Goal: Information Seeking & Learning: Learn about a topic

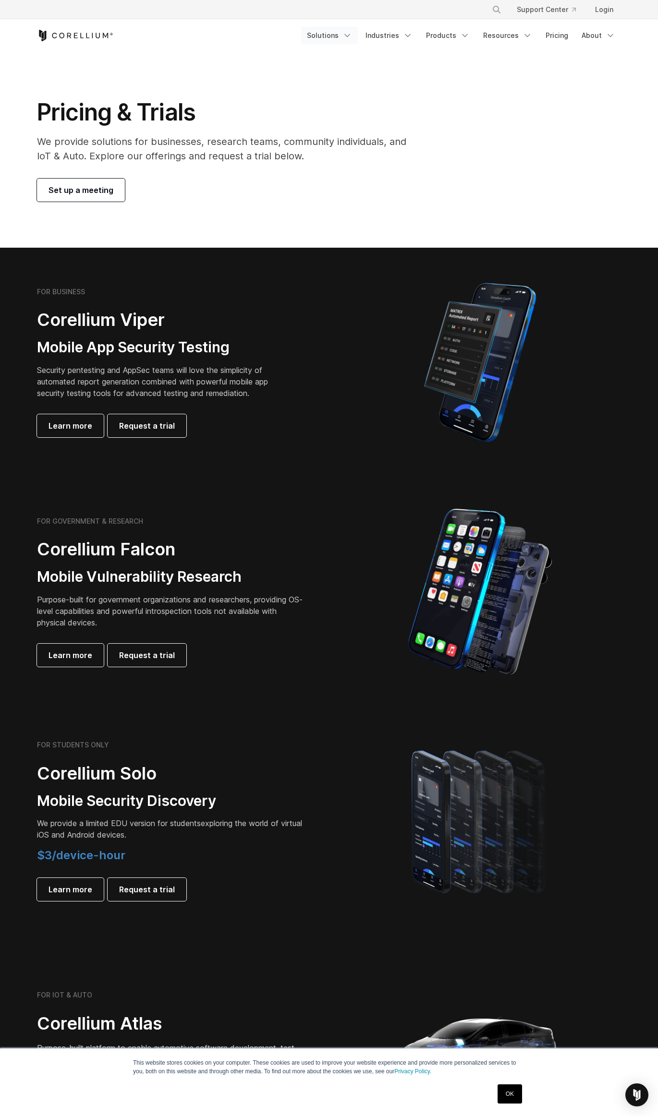
click at [340, 38] on link "Solutions" at bounding box center [329, 35] width 57 height 17
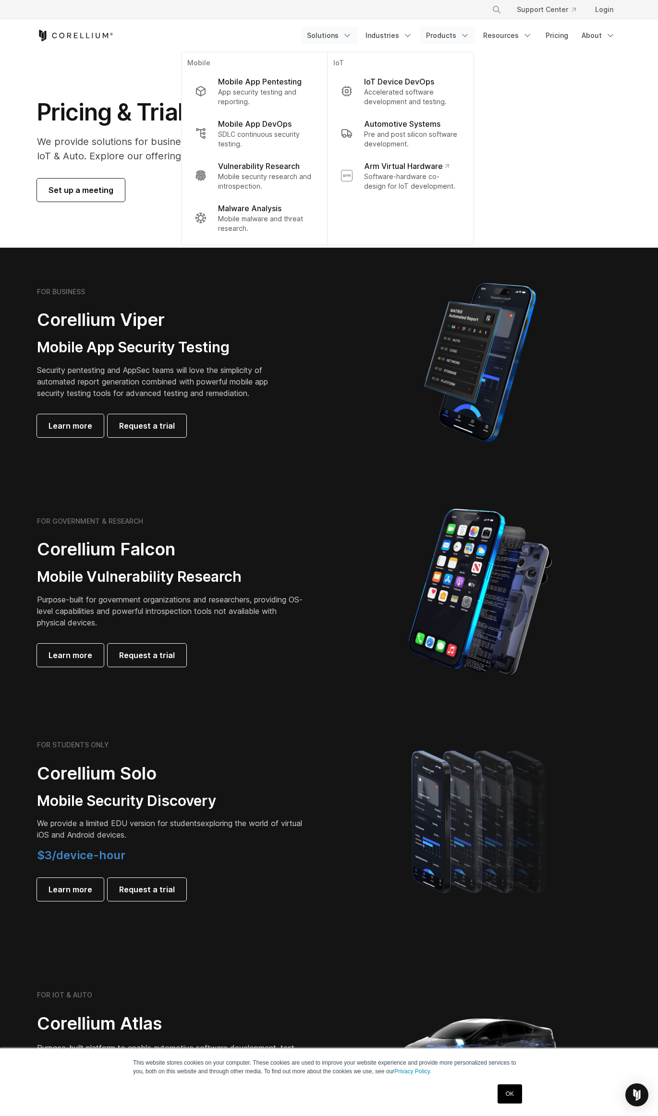
click at [435, 39] on link "Products" at bounding box center [447, 35] width 55 height 17
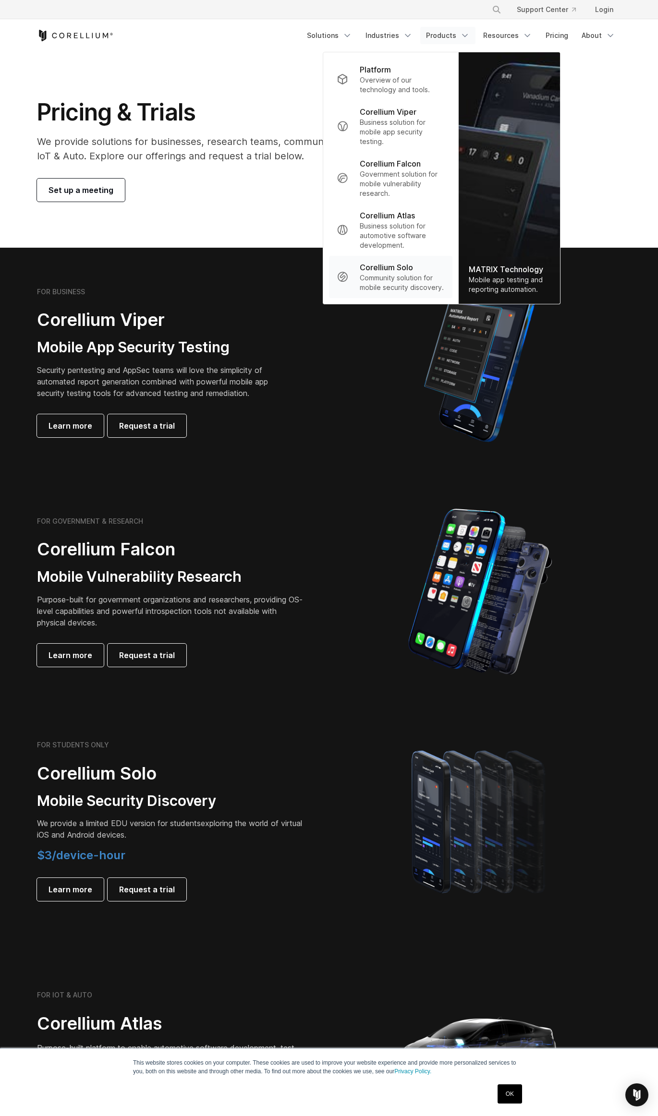
click at [393, 288] on p "Community solution for mobile security discovery." at bounding box center [402, 282] width 85 height 19
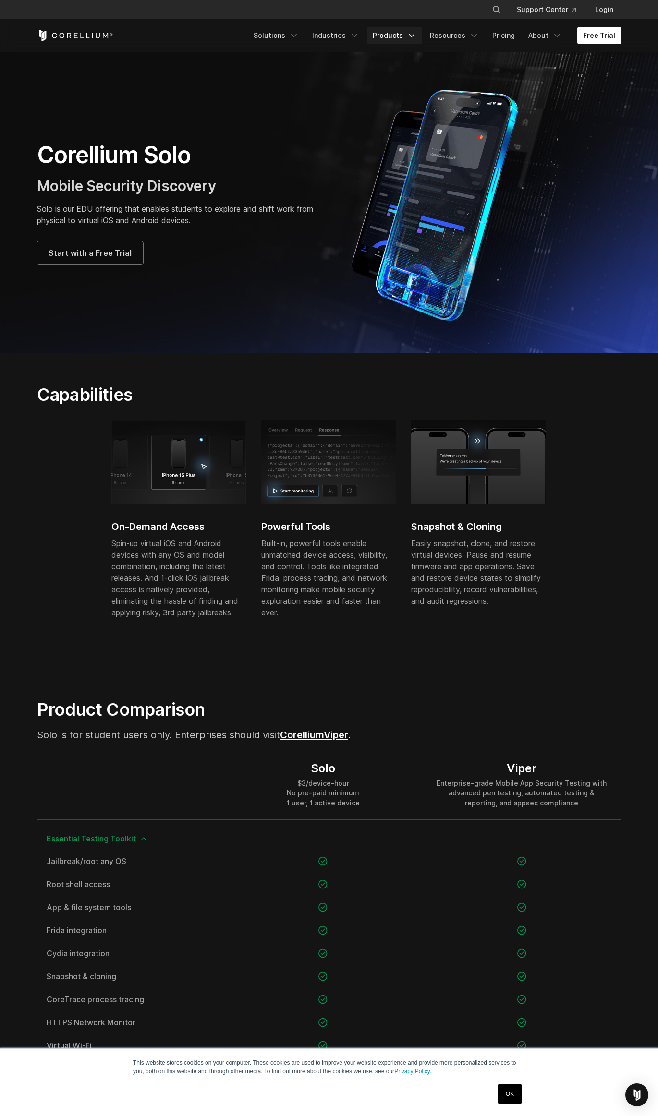
click at [410, 38] on link "Products" at bounding box center [394, 35] width 55 height 17
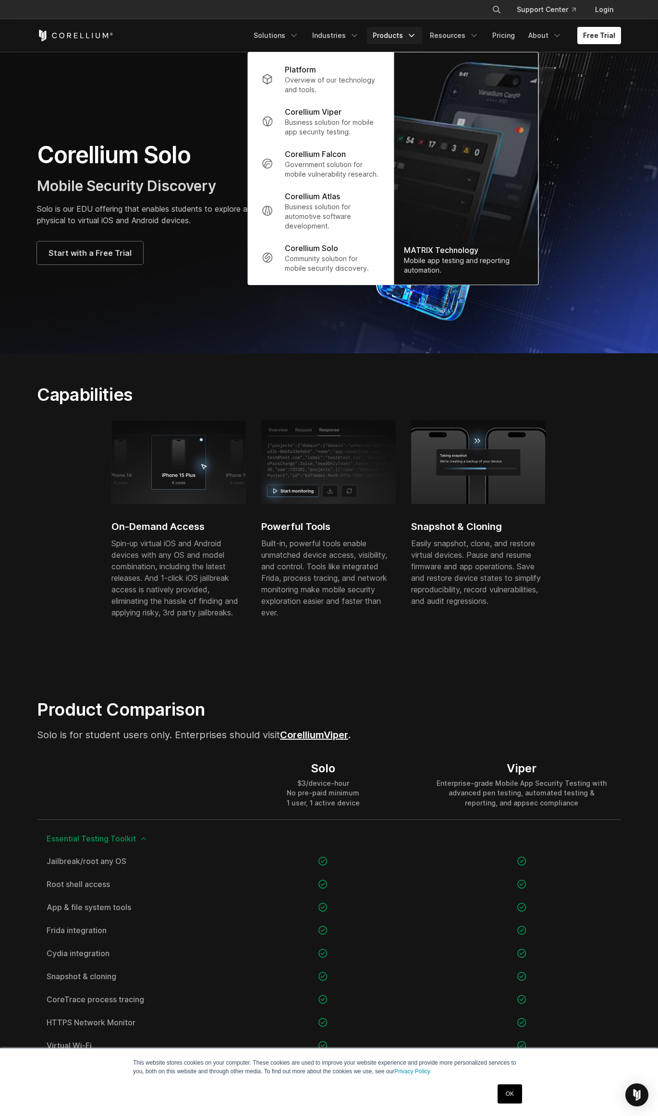
click at [410, 38] on link "Products" at bounding box center [394, 35] width 55 height 17
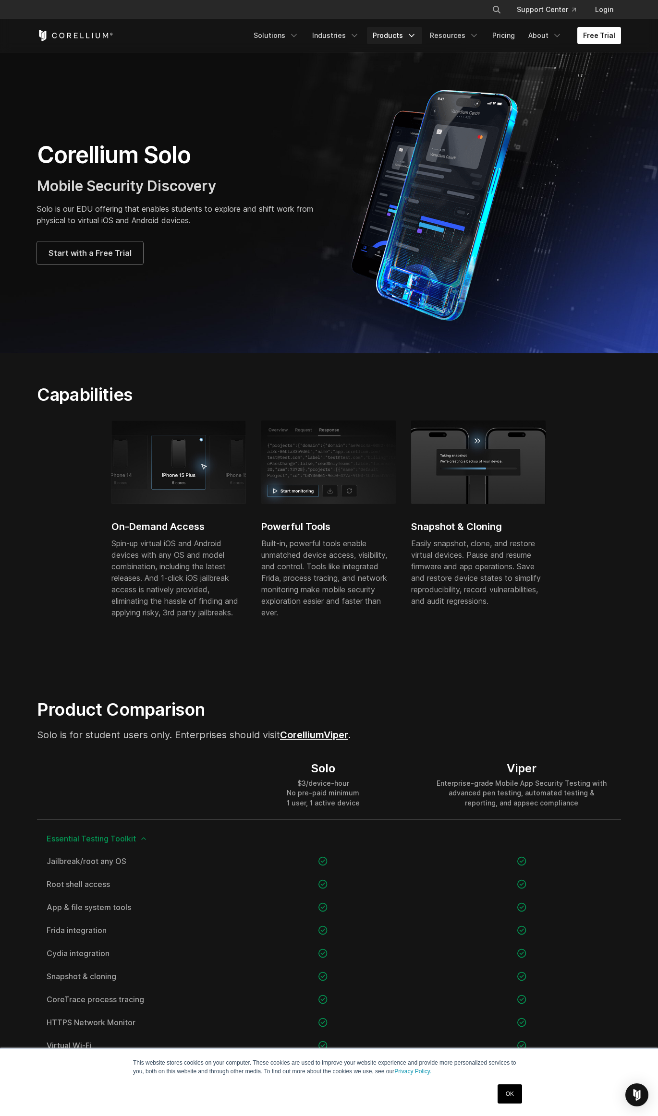
click at [410, 38] on link "Products" at bounding box center [394, 35] width 55 height 17
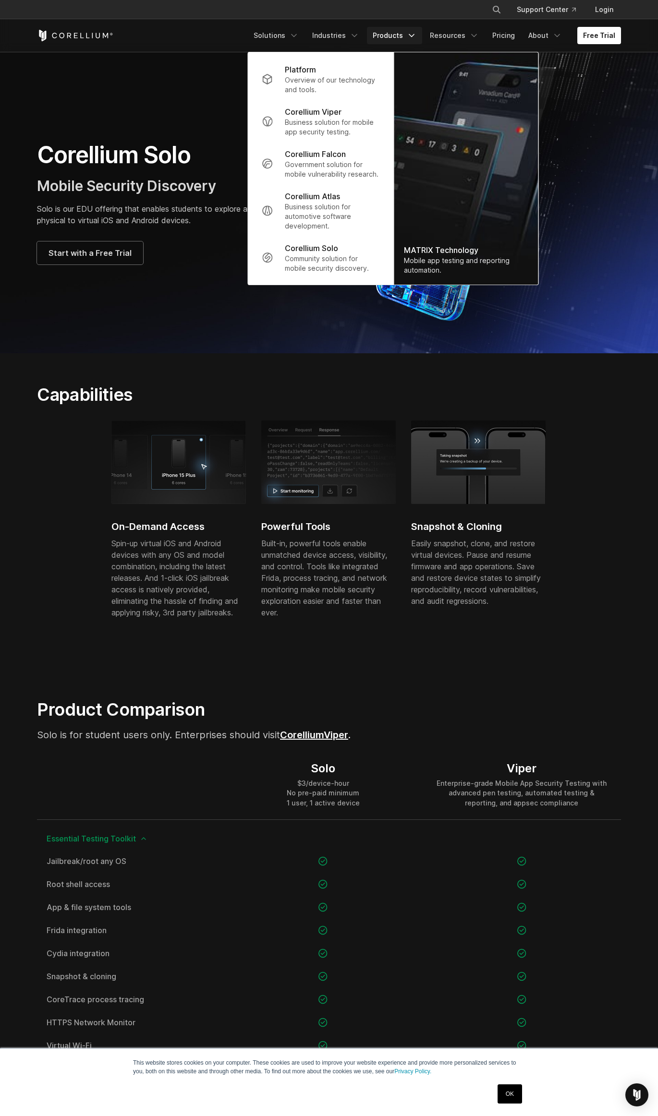
click at [410, 38] on link "Products" at bounding box center [394, 35] width 55 height 17
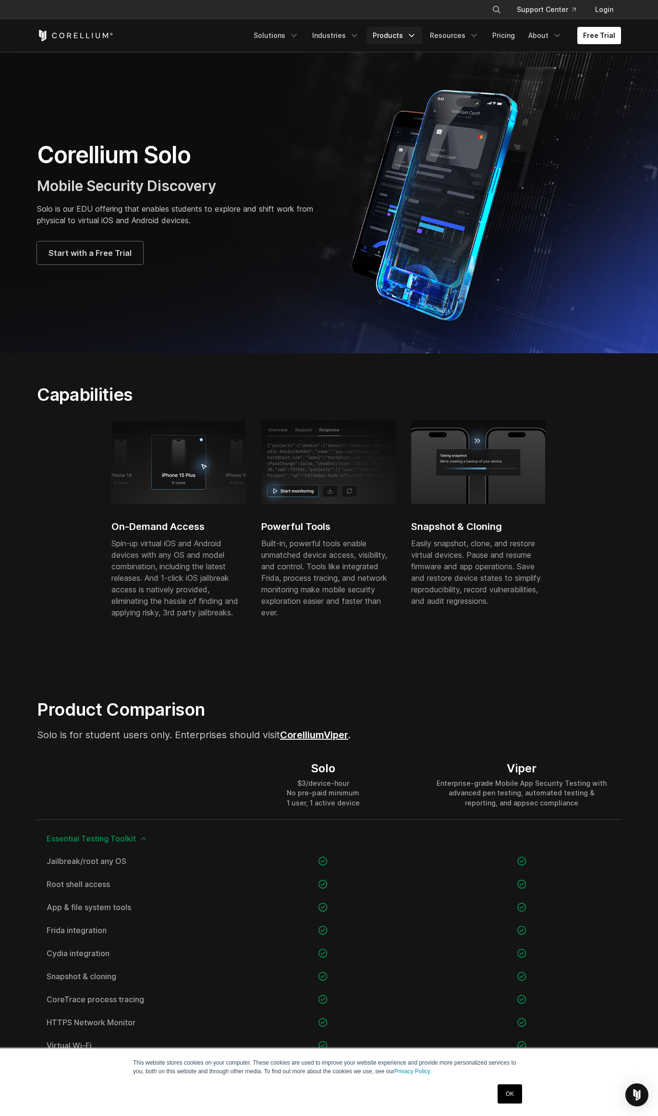
click at [410, 38] on link "Products" at bounding box center [394, 35] width 55 height 17
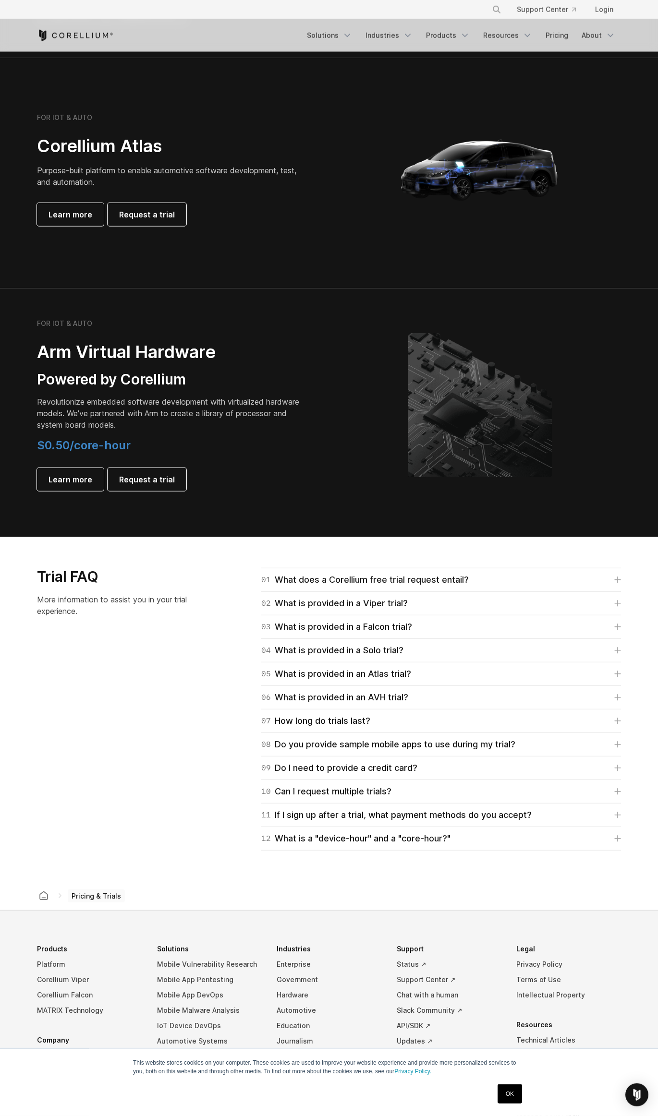
scroll to position [913, 0]
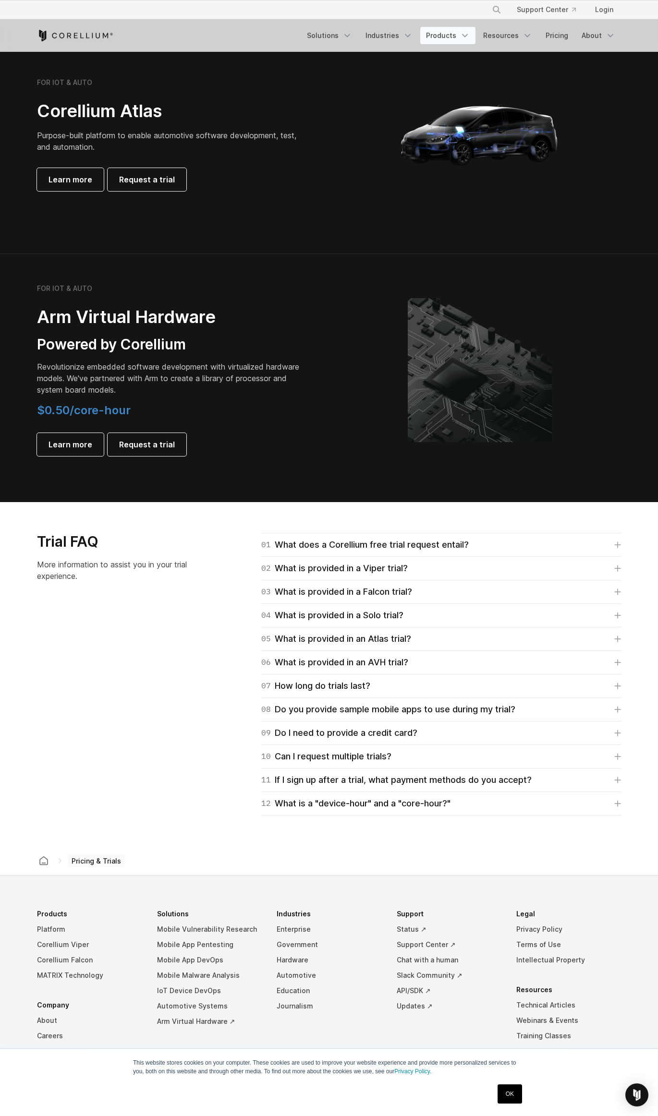
click at [441, 37] on link "Products" at bounding box center [447, 35] width 55 height 17
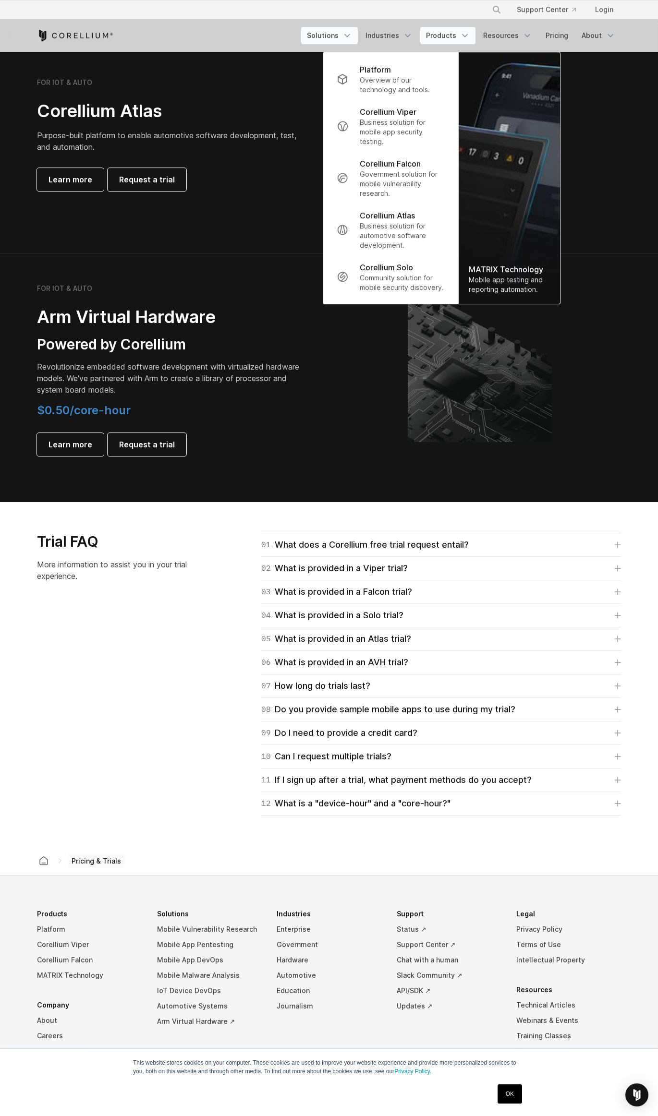
click at [341, 40] on link "Solutions" at bounding box center [329, 35] width 57 height 17
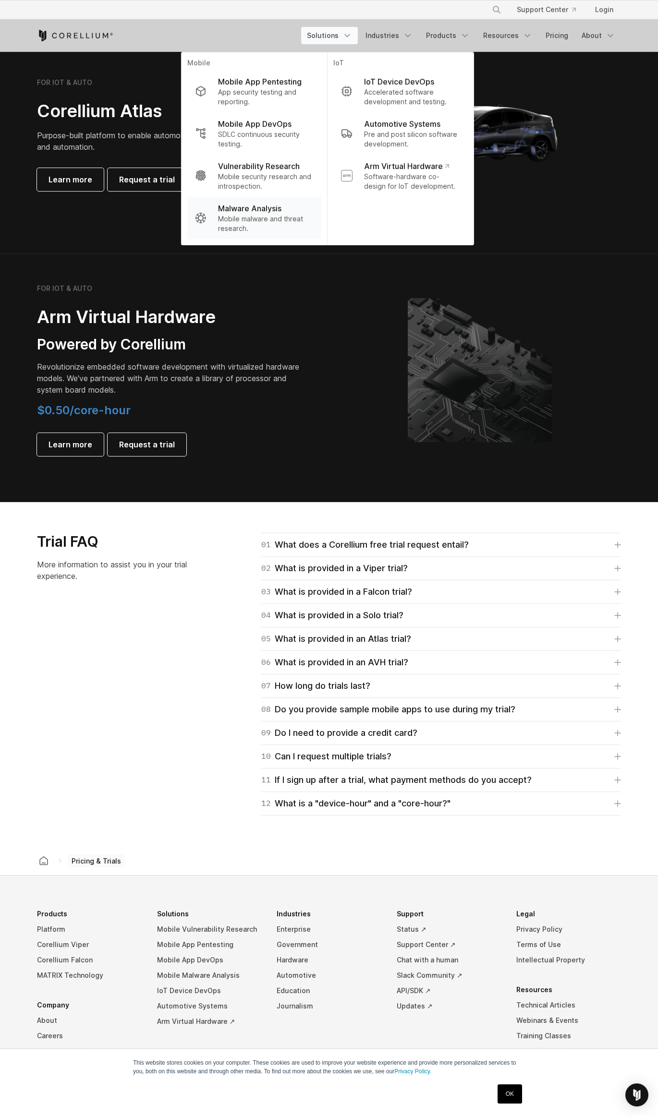
click at [263, 218] on p "Mobile malware and threat research." at bounding box center [266, 223] width 96 height 19
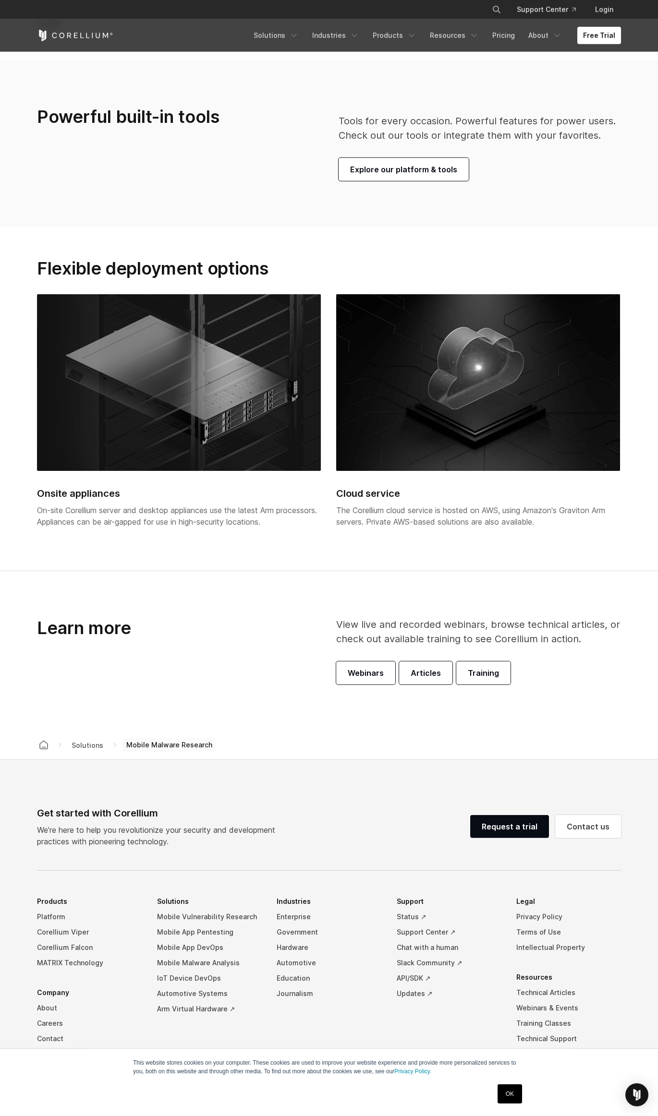
scroll to position [2445, 0]
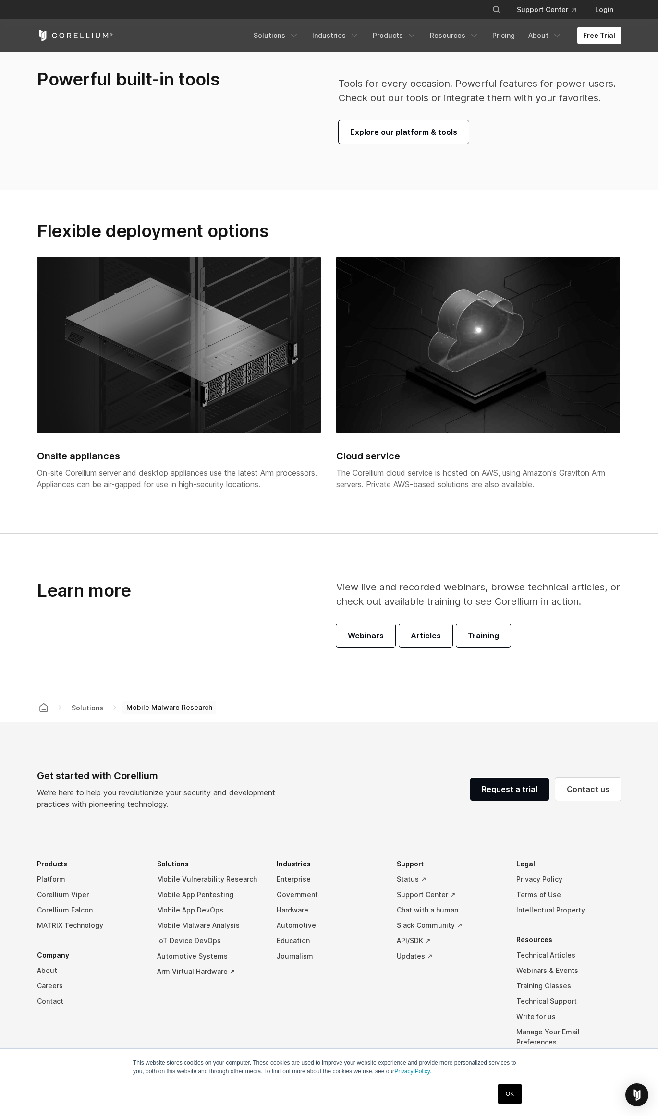
click at [222, 366] on img at bounding box center [179, 345] width 284 height 177
drag, startPoint x: 196, startPoint y: 323, endPoint x: 172, endPoint y: 245, distance: 81.2
click at [195, 317] on img at bounding box center [179, 345] width 284 height 177
click at [165, 220] on h2 "Flexible deployment options" at bounding box center [228, 230] width 383 height 21
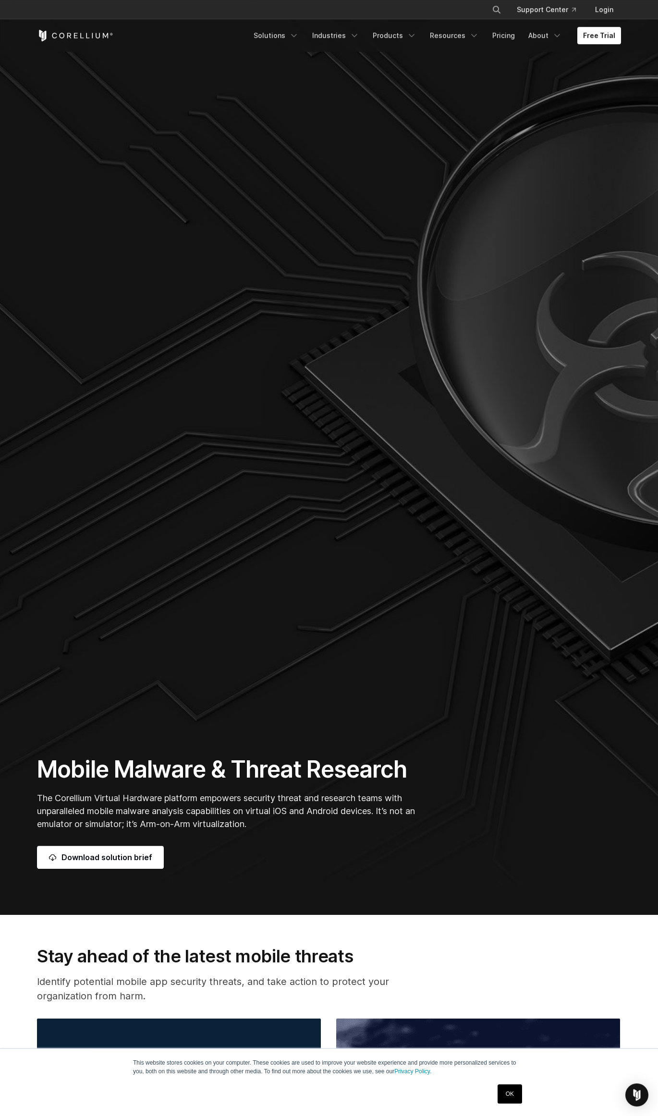
scroll to position [0, 0]
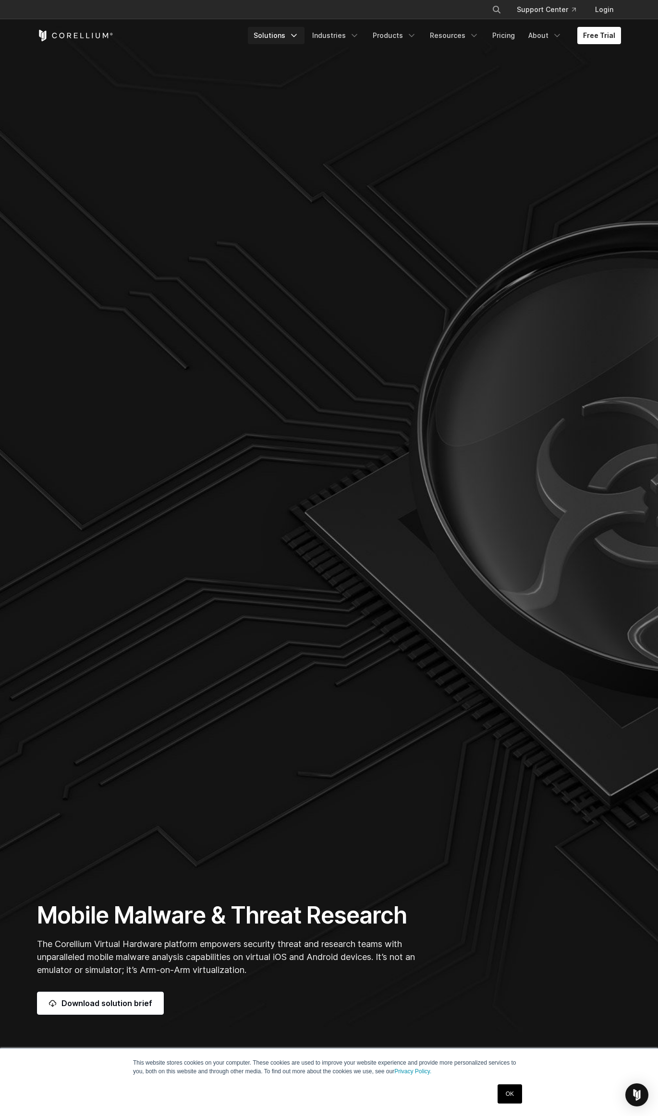
click at [283, 36] on link "Solutions" at bounding box center [276, 35] width 57 height 17
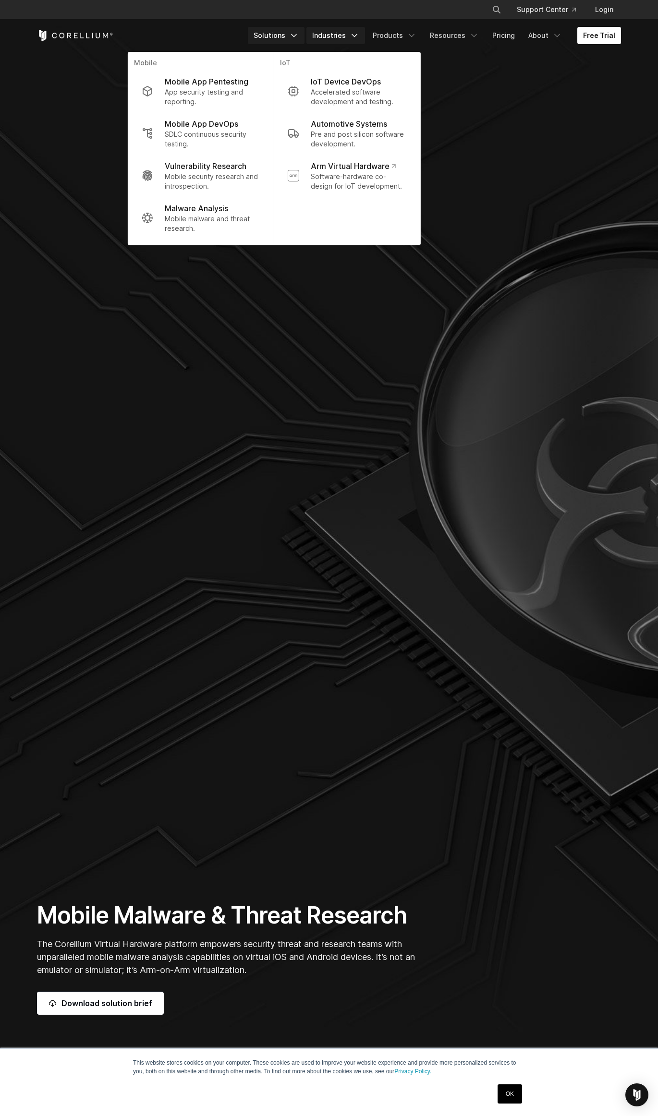
click at [344, 39] on link "Industries" at bounding box center [335, 35] width 59 height 17
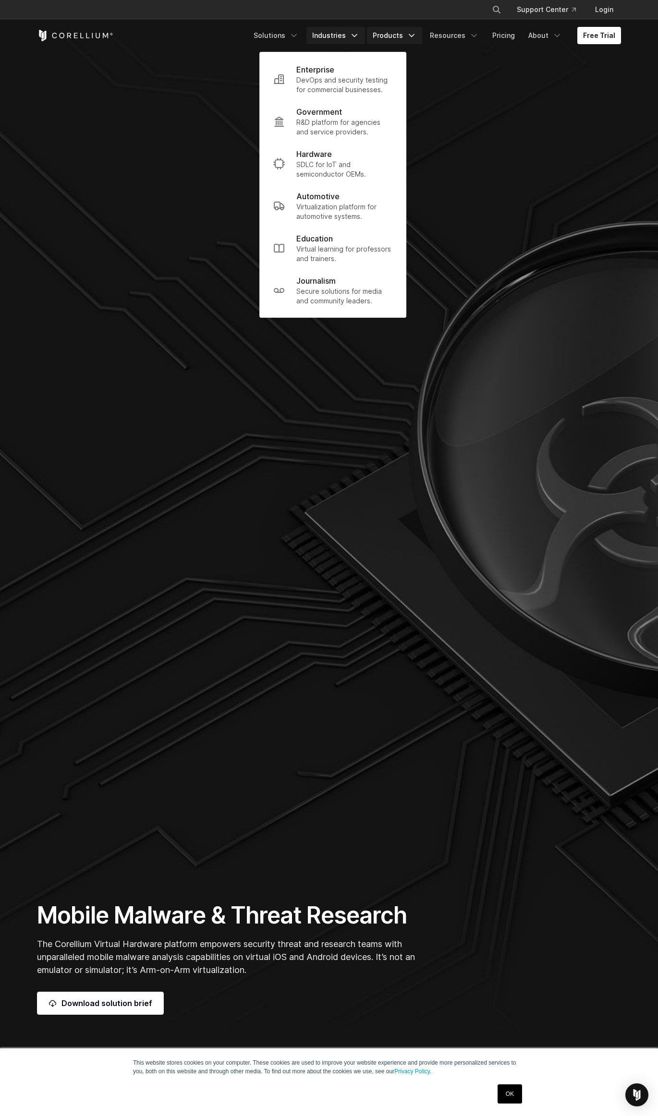
click at [414, 36] on polyline "Navigation Menu" at bounding box center [411, 36] width 5 height 2
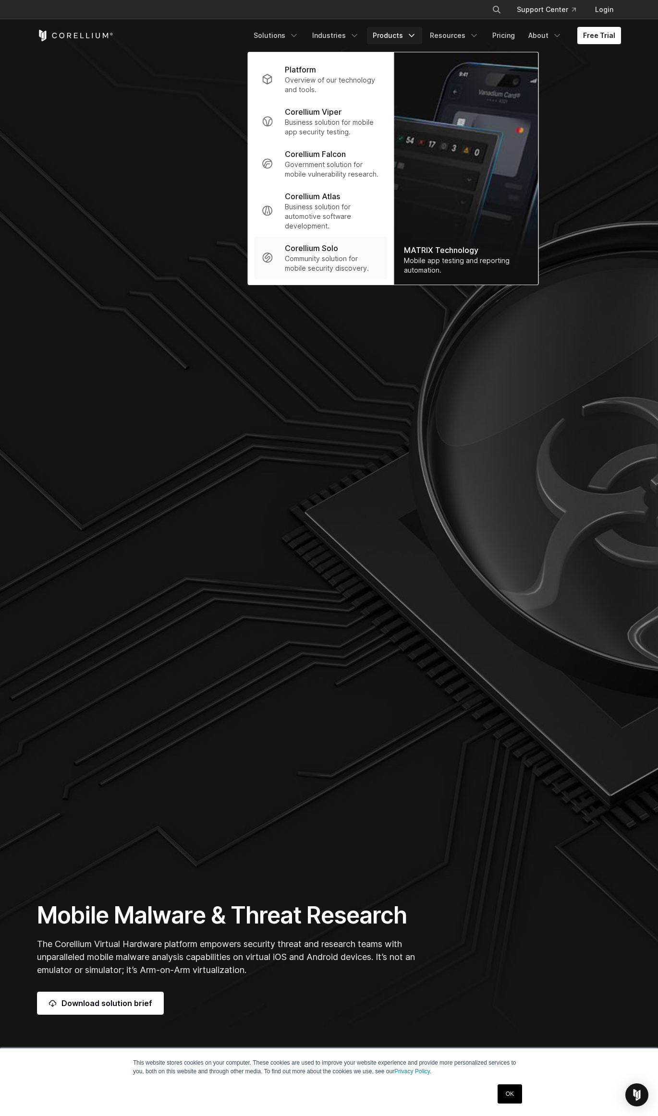
click at [326, 271] on p "Community solution for mobile security discovery." at bounding box center [333, 263] width 96 height 19
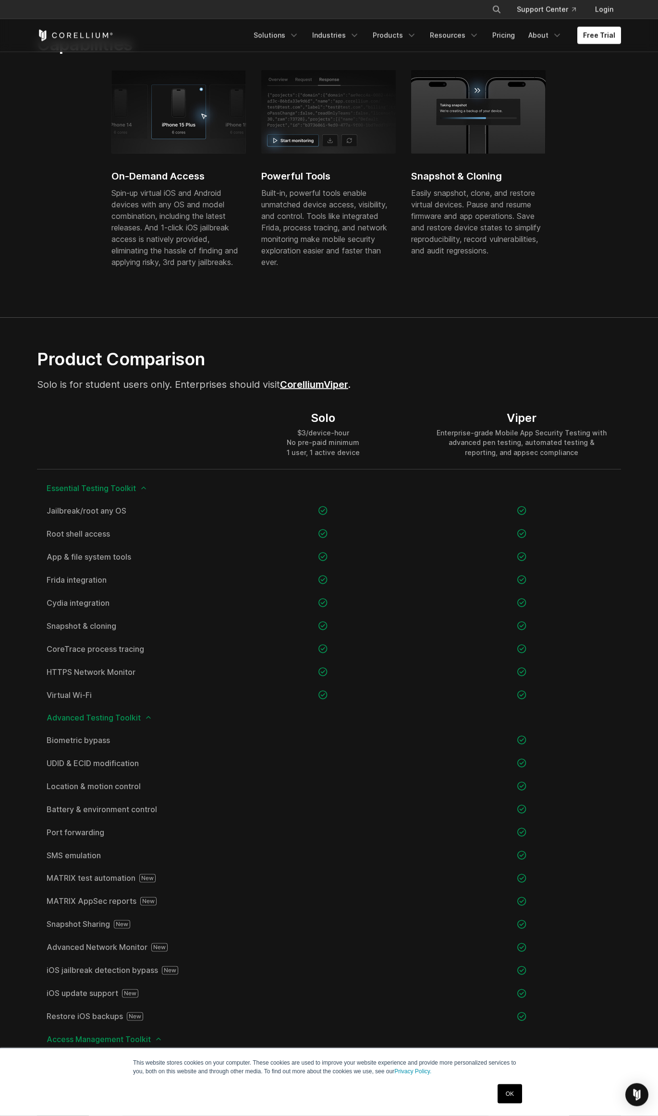
scroll to position [328, 0]
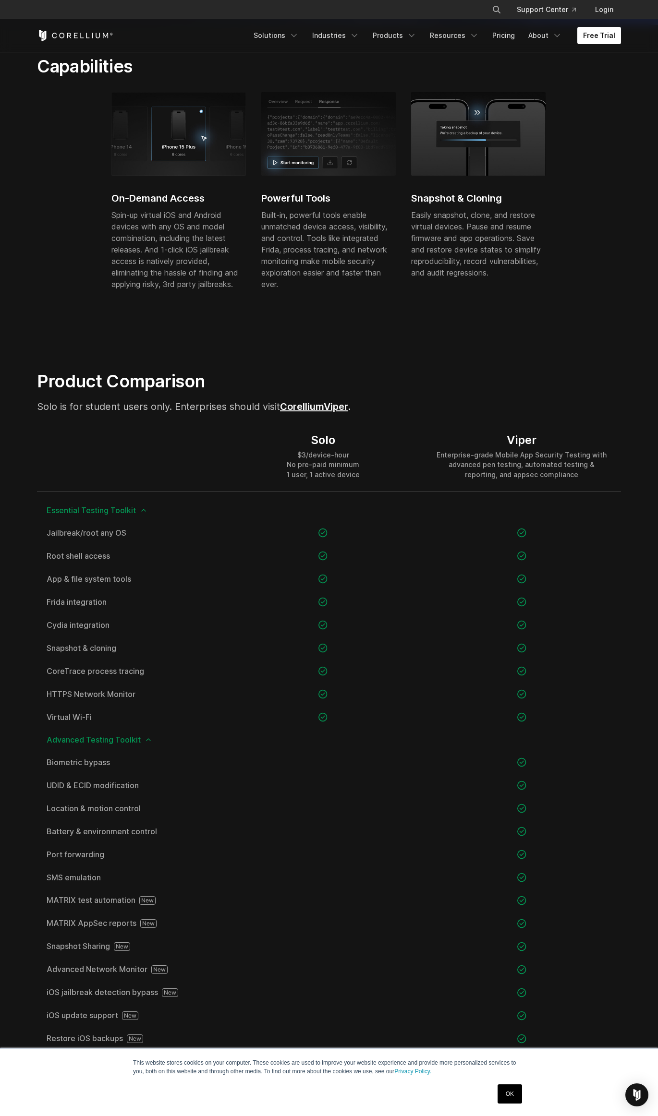
click at [303, 408] on link "Corellium" at bounding box center [302, 407] width 44 height 12
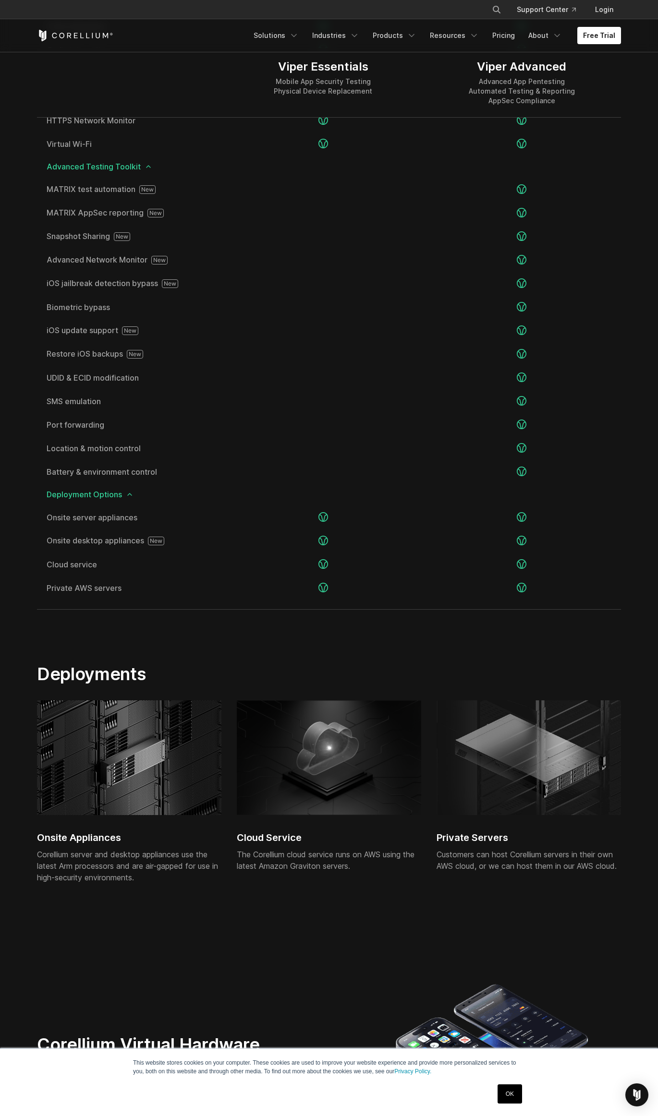
scroll to position [1806, 0]
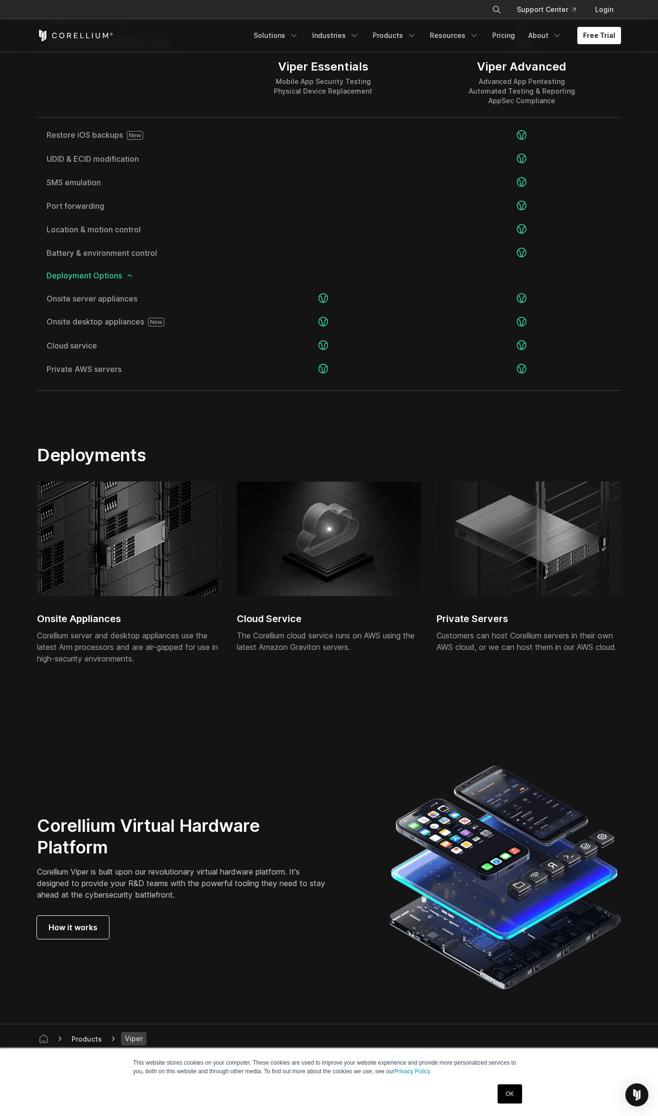
drag, startPoint x: 96, startPoint y: 636, endPoint x: 38, endPoint y: 636, distance: 58.1
click at [38, 635] on div "Corellium server and desktop appliances use the latest Arm processors and are a…" at bounding box center [129, 647] width 184 height 35
drag, startPoint x: 38, startPoint y: 636, endPoint x: 76, endPoint y: 635, distance: 37.5
click at [88, 647] on div "Corellium server and desktop appliances use the latest Arm processors and are a…" at bounding box center [129, 647] width 184 height 35
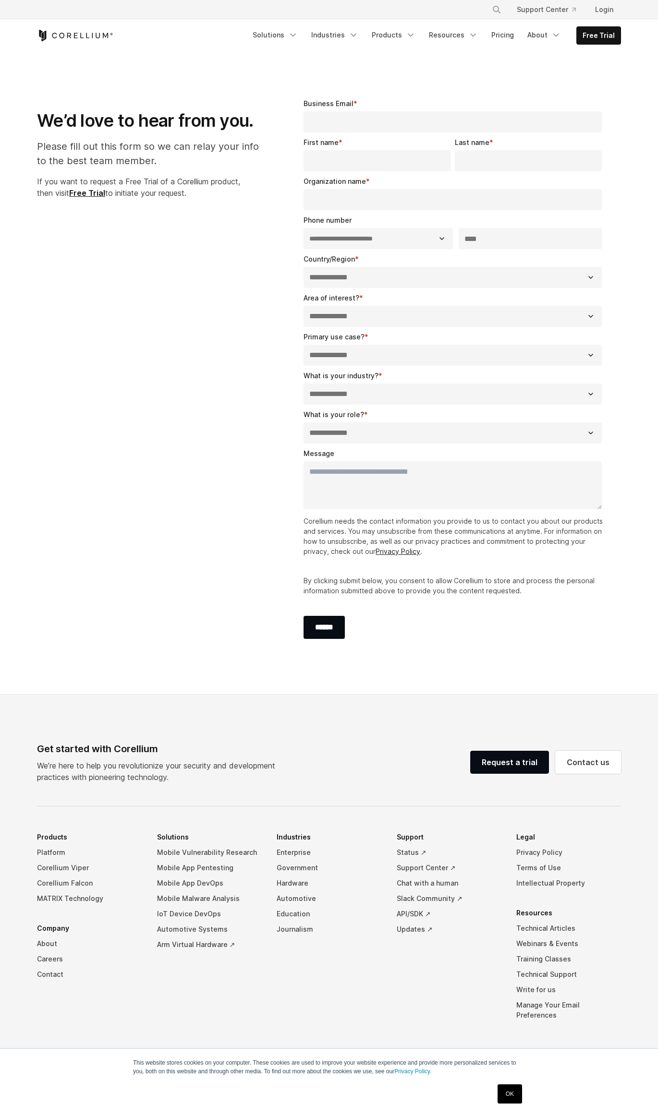
select select "**"
drag, startPoint x: 652, startPoint y: 769, endPoint x: 653, endPoint y: 756, distance: 12.5
click at [653, 756] on footer "Get started with Corellium We’re here to help you revolutionize your security a…" at bounding box center [329, 911] width 658 height 431
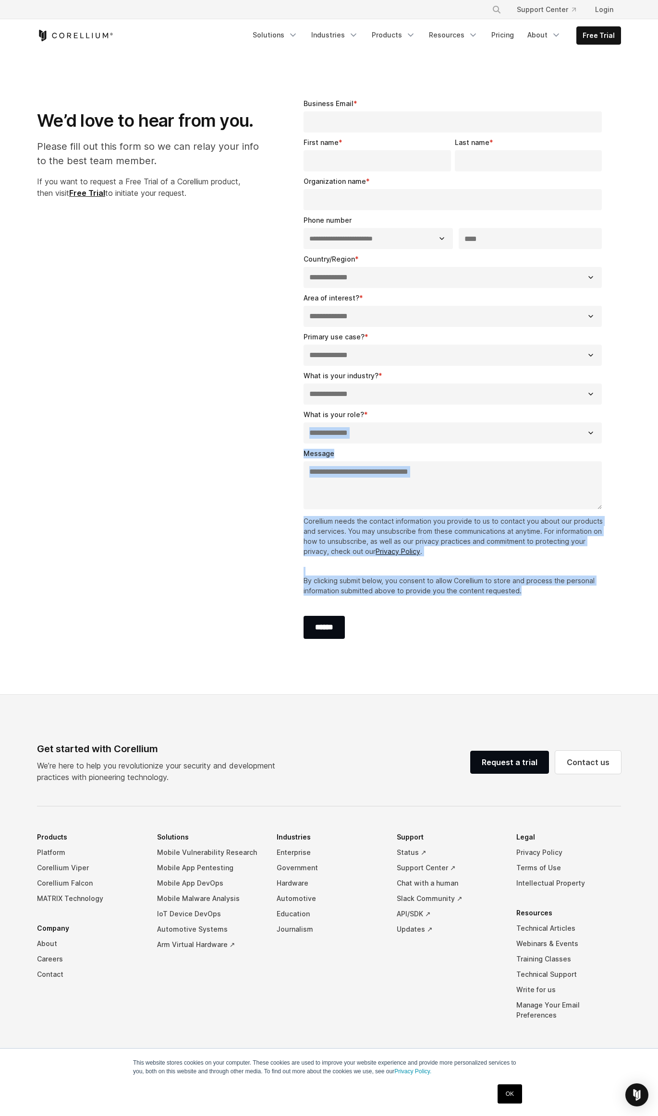
drag, startPoint x: 657, startPoint y: 739, endPoint x: 641, endPoint y: 394, distance: 345.0
click at [640, 404] on div "× Search our site... Support Center Login Mobile" at bounding box center [329, 563] width 658 height 1126
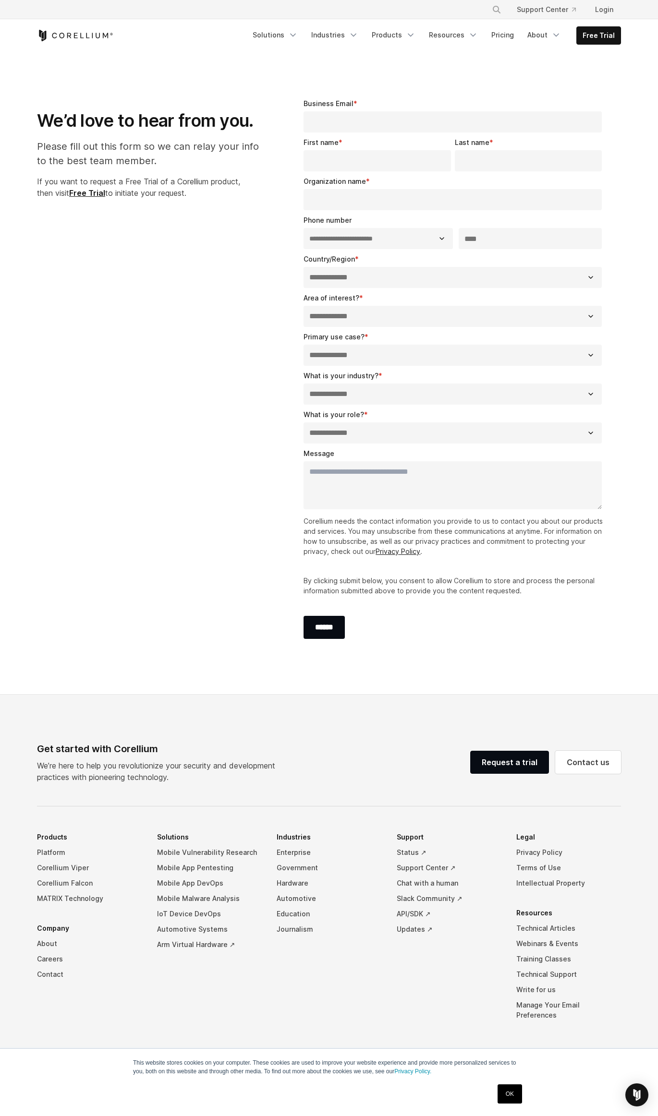
click at [350, 72] on section "**********" at bounding box center [329, 373] width 658 height 643
click at [298, 38] on icon "Navigation Menu" at bounding box center [293, 35] width 10 height 10
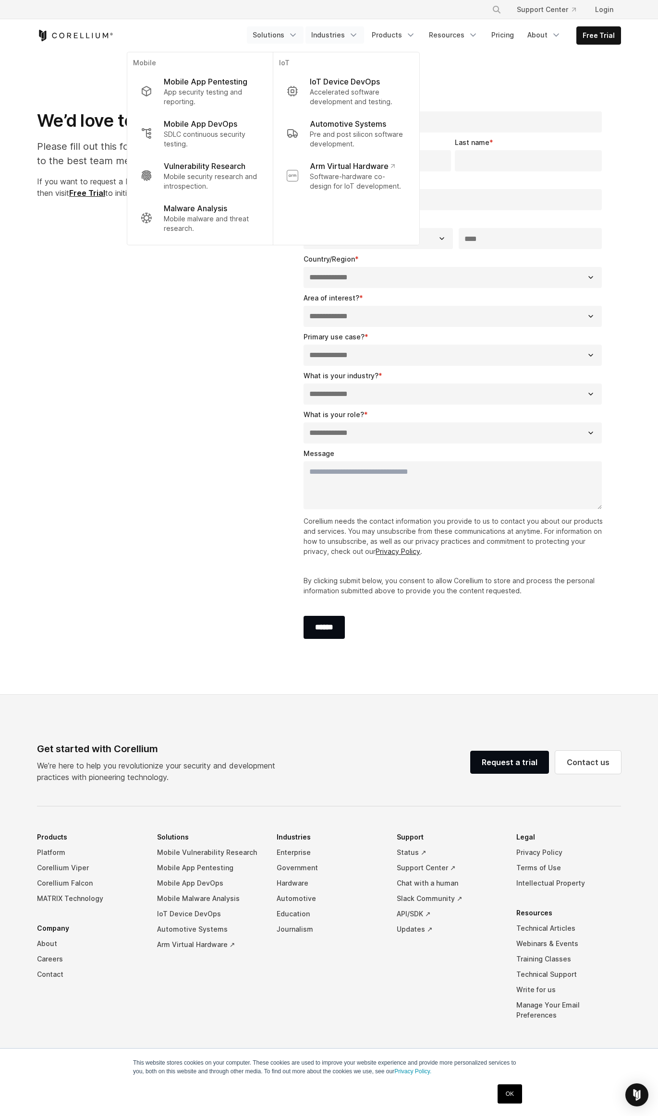
click at [354, 37] on link "Industries" at bounding box center [334, 34] width 59 height 17
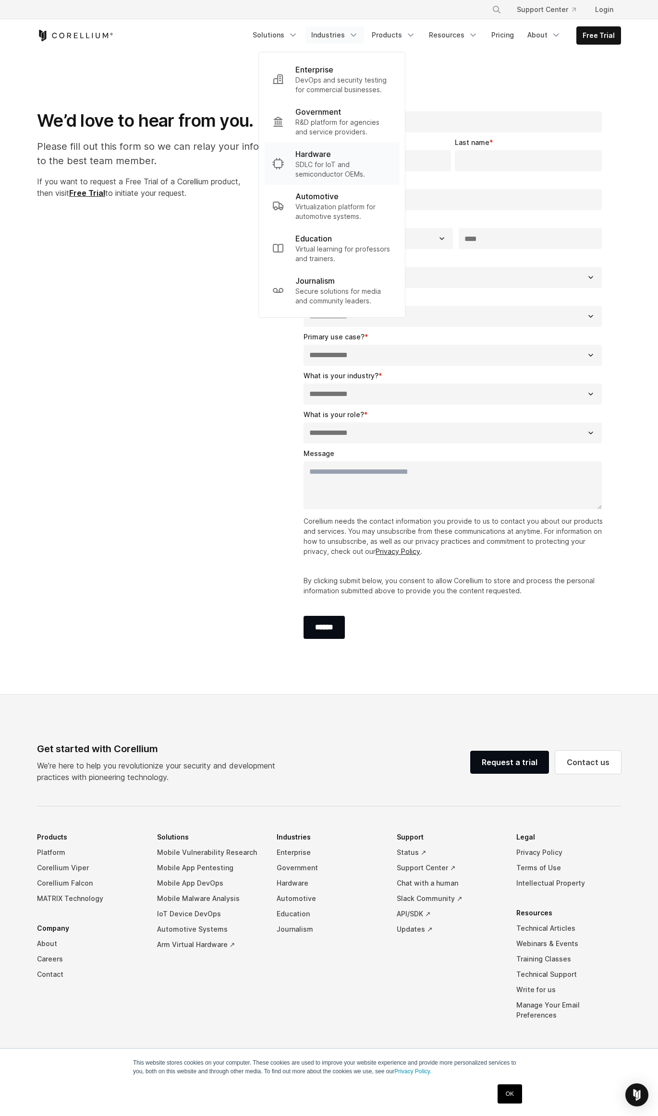
click at [335, 168] on p "SDLC for IoT and semiconductor OEMs." at bounding box center [343, 169] width 96 height 19
